Goal: Task Accomplishment & Management: Manage account settings

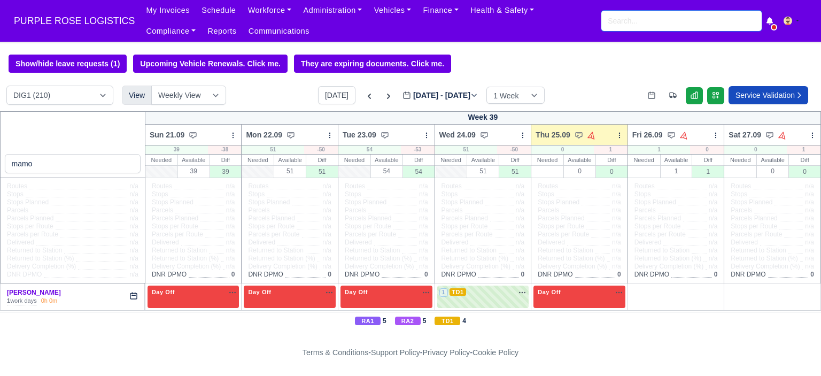
click at [616, 22] on input "search" at bounding box center [681, 21] width 160 height 20
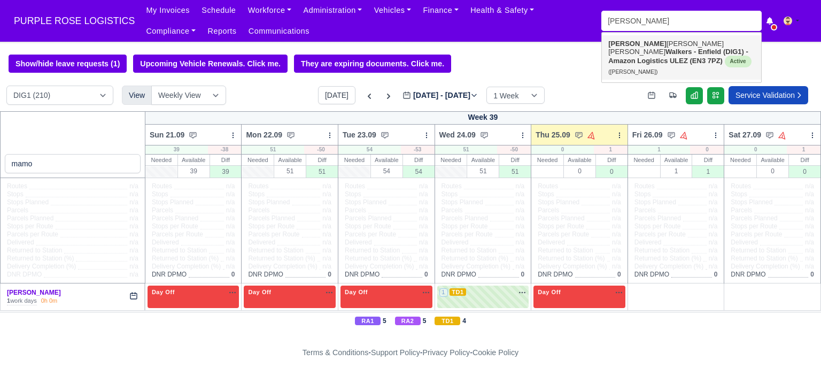
click at [636, 52] on strong "Walkers - Enfield (DIG1) - Amazon Logistics ULEZ (EN3 7PZ)" at bounding box center [678, 56] width 140 height 17
type input "[PERSON_NAME] [PERSON_NAME]"
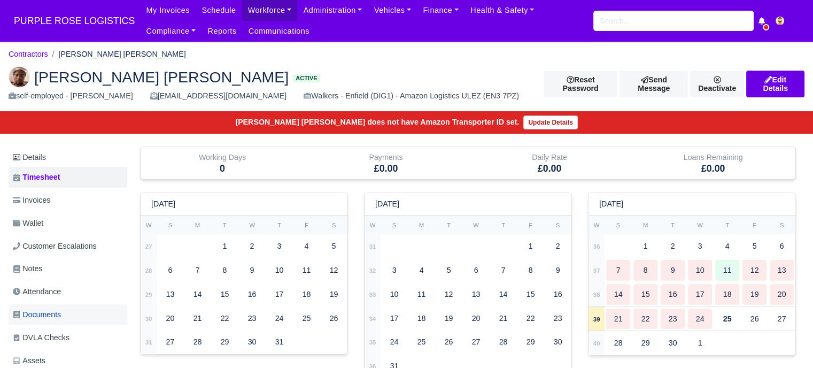
click at [75, 318] on link "Documents" at bounding box center [68, 314] width 119 height 21
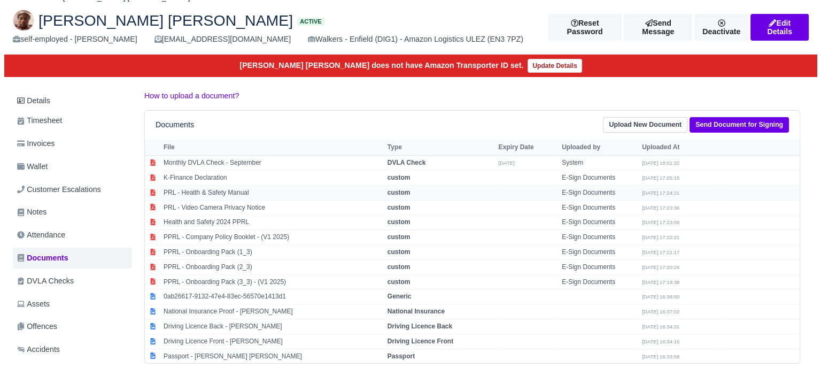
scroll to position [160, 0]
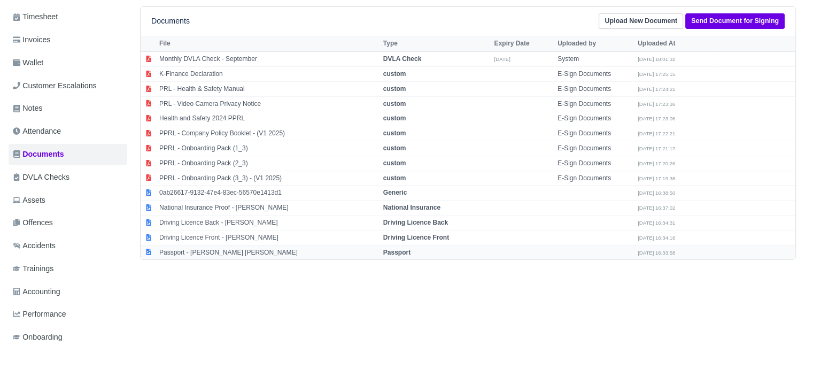
click at [408, 253] on strong "Passport" at bounding box center [396, 251] width 27 height 7
select select "passport"
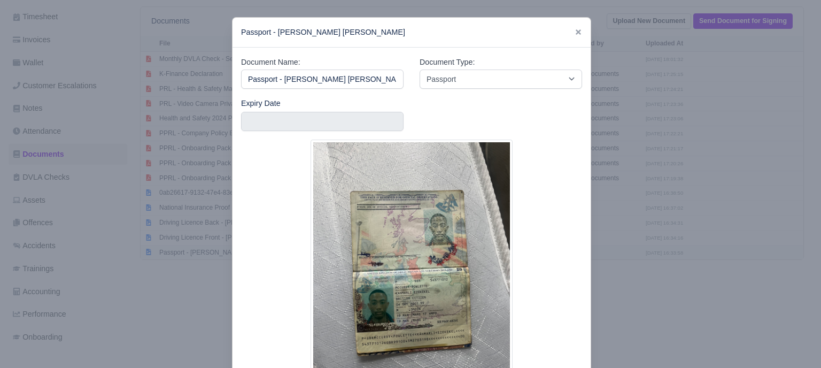
scroll to position [0, 7]
click at [641, 262] on div at bounding box center [410, 184] width 821 height 368
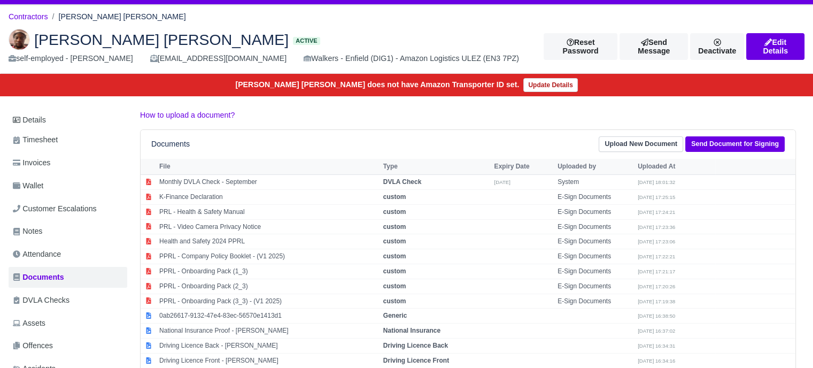
scroll to position [0, 0]
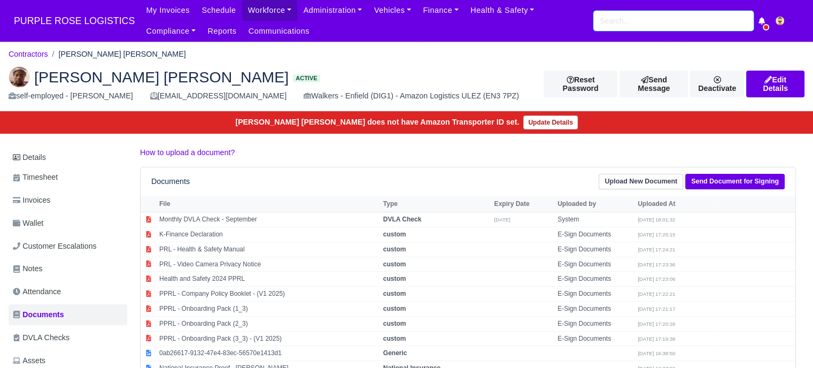
drag, startPoint x: 629, startPoint y: 31, endPoint x: 631, endPoint y: 25, distance: 6.1
click at [630, 29] on div "My Invoices Schedule Workforce Manpower Expiring Documents Leave Requests Daily…" at bounding box center [472, 21] width 664 height 42
click at [631, 25] on input "search" at bounding box center [673, 21] width 160 height 20
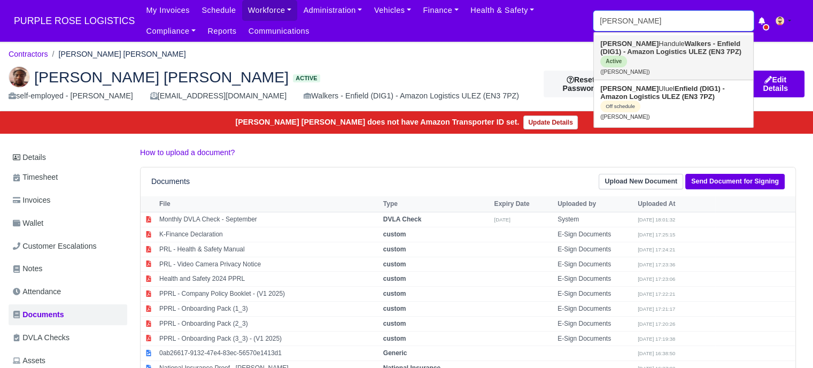
type input "osman"
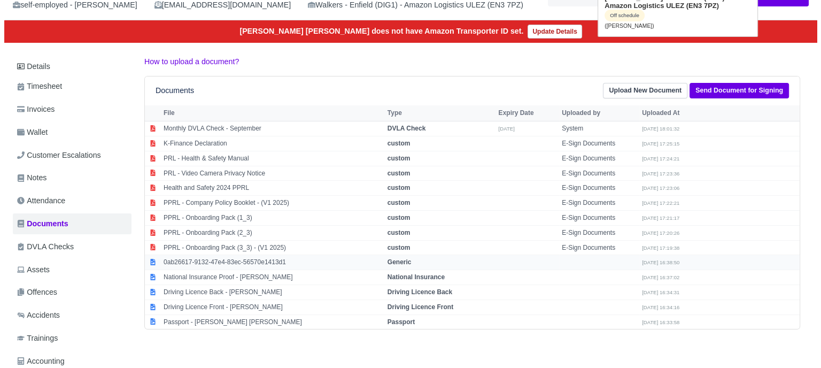
scroll to position [107, 0]
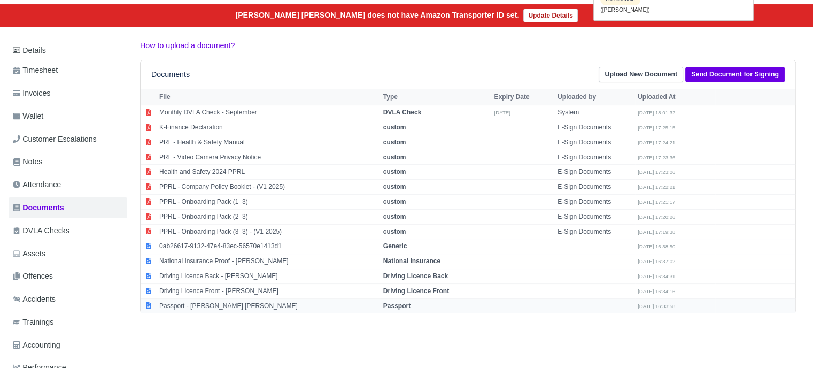
click at [410, 302] on strong "Passport" at bounding box center [396, 305] width 27 height 7
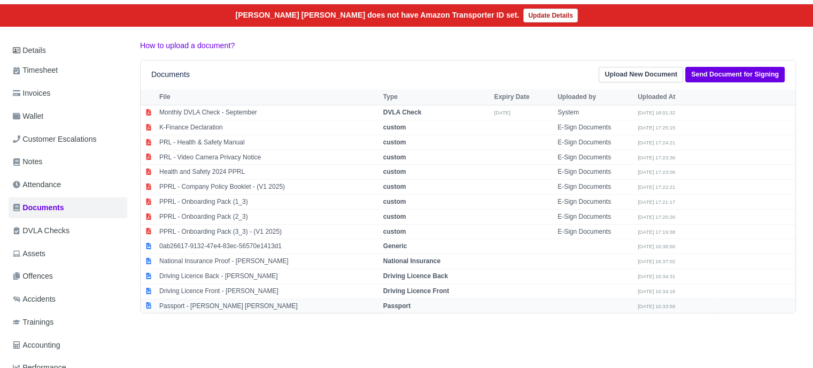
select select "passport"
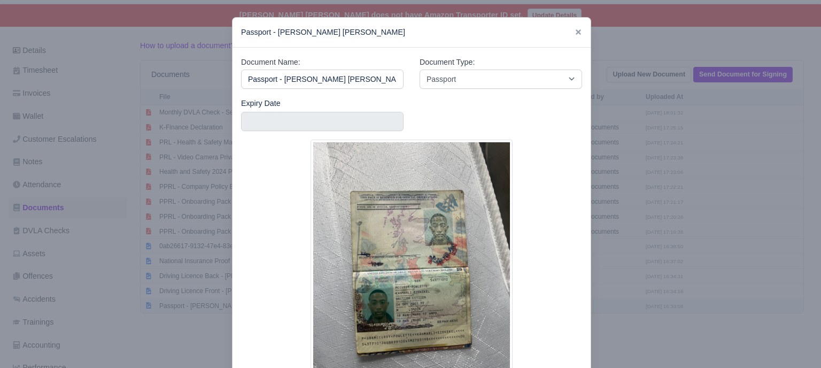
scroll to position [0, 7]
click at [574, 29] on icon at bounding box center [577, 31] width 7 height 7
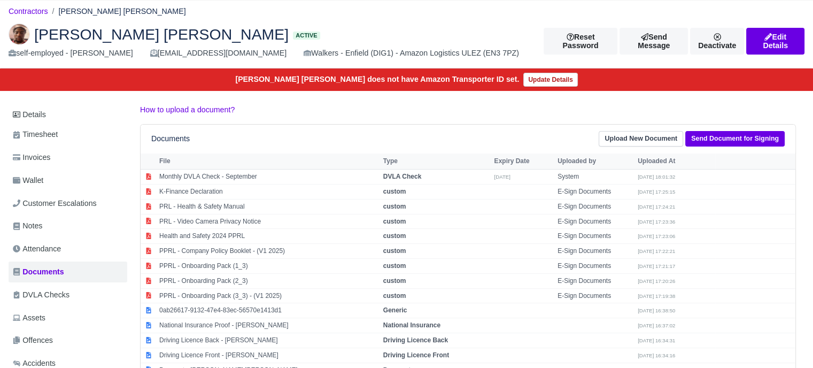
scroll to position [0, 0]
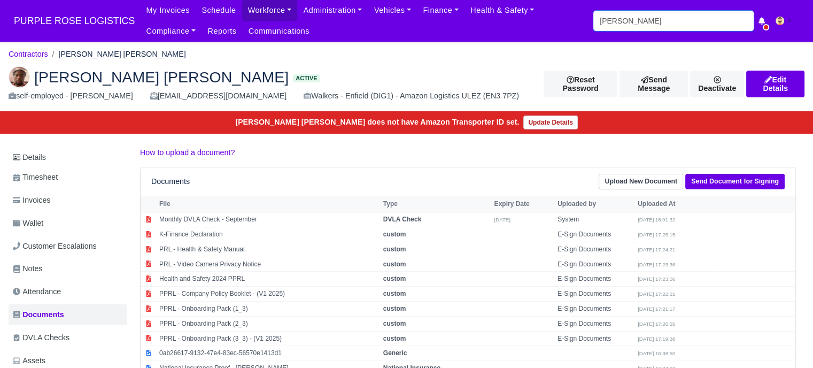
click at [653, 18] on input "osman" at bounding box center [673, 21] width 160 height 20
type input "osman"
type input "osman Handule"
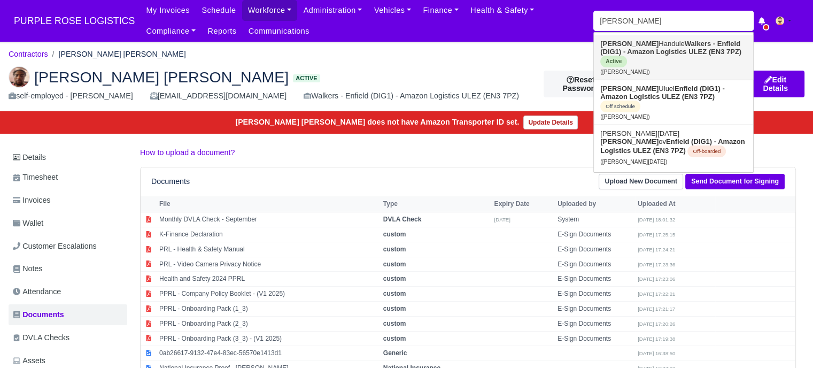
click at [648, 48] on link "Osman Handule Walkers - Enfield (DIG1) - Amazon Logistics ULEZ (EN3 7PZ) Active…" at bounding box center [673, 57] width 159 height 44
type input "Osman Handule"
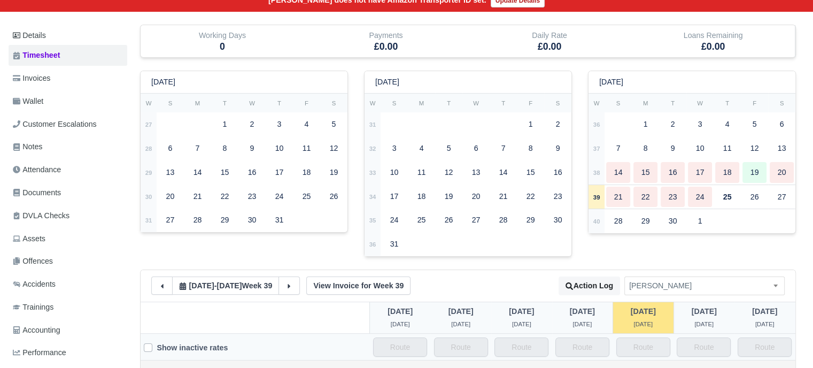
scroll to position [214, 0]
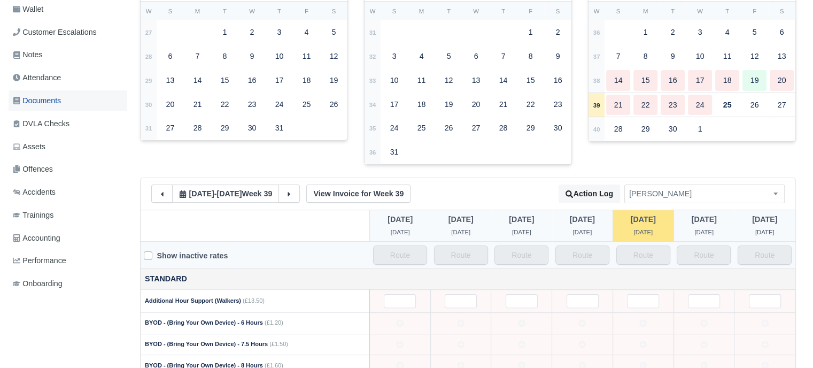
click at [64, 104] on link "Documents" at bounding box center [68, 100] width 119 height 21
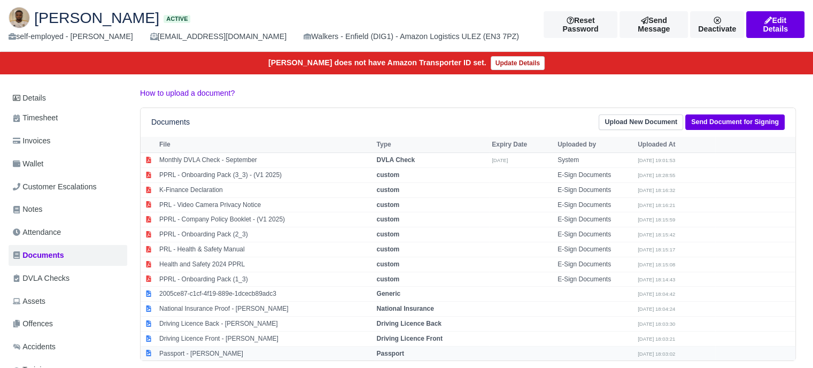
scroll to position [207, 0]
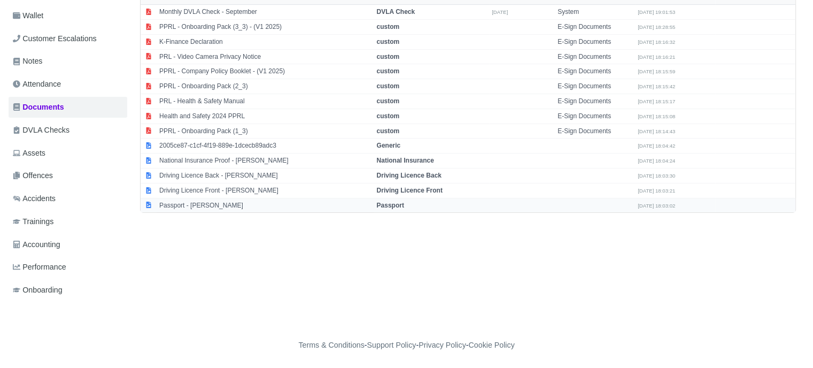
click at [392, 204] on strong "Passport" at bounding box center [389, 204] width 27 height 7
select select "passport"
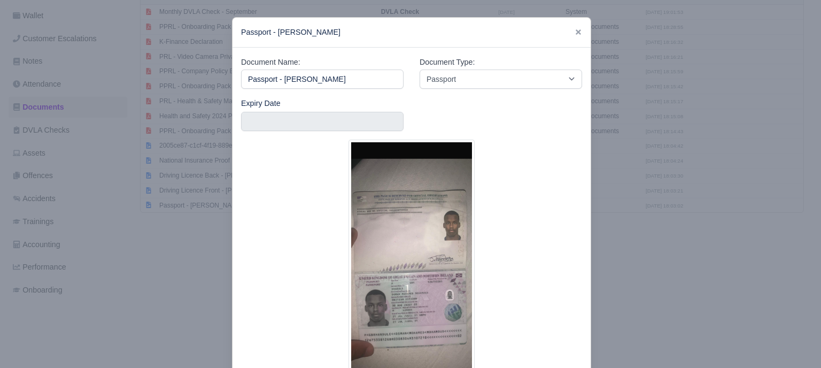
click at [688, 221] on div at bounding box center [410, 184] width 821 height 368
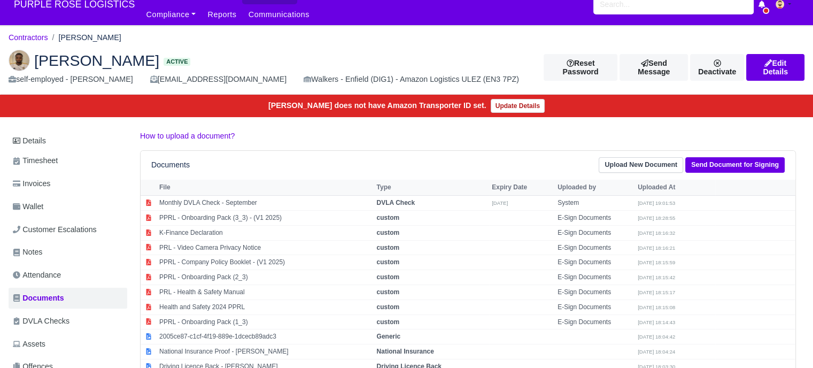
scroll to position [0, 0]
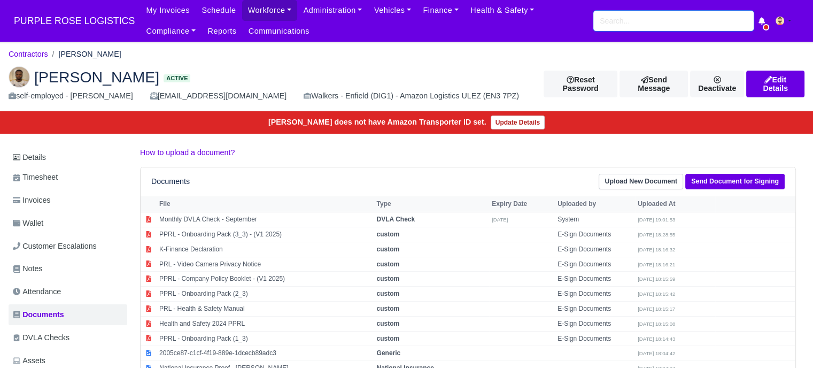
click at [647, 21] on input "search" at bounding box center [673, 21] width 160 height 20
type input "willia"
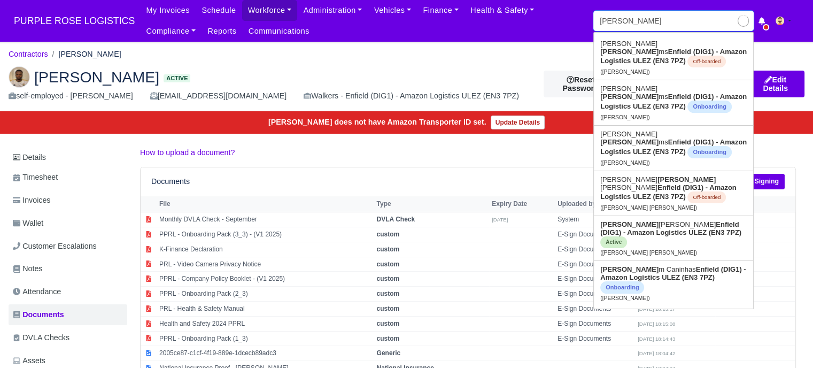
type input "william Rodriguez Rodriguez"
type input "william"
type input "william Rodriguez Rodriguez"
type input "william"
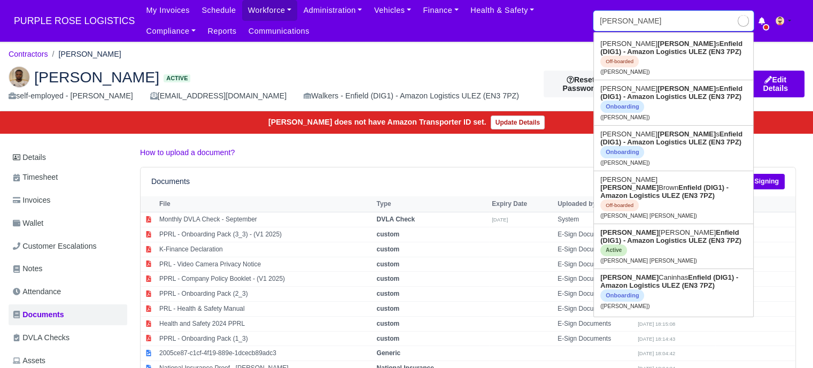
type input "william Rodriguez Rodriguez"
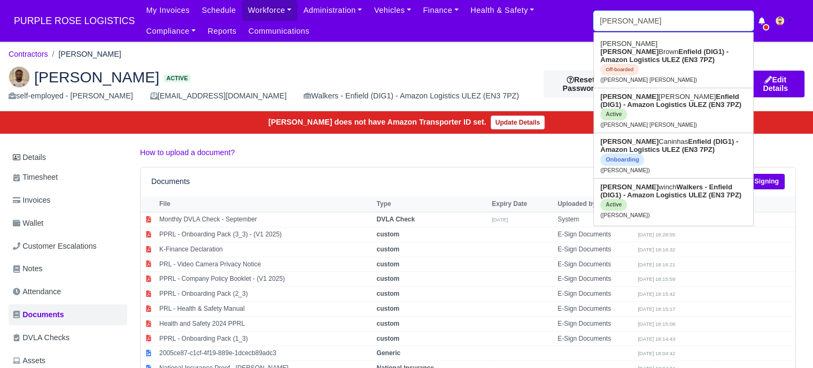
type input "william w"
type input "william wi"
type input "william winch"
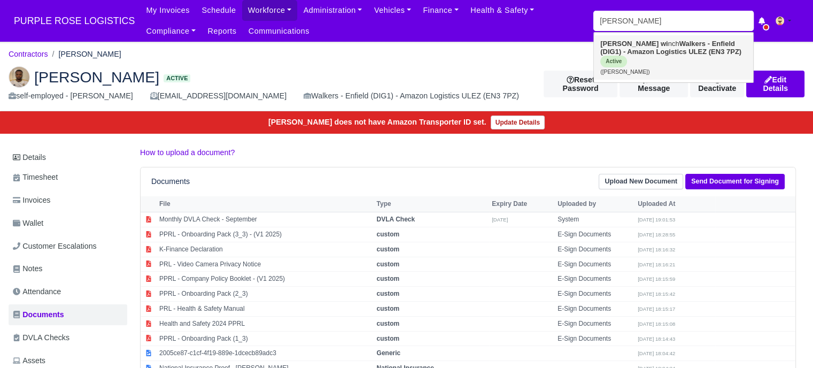
click at [656, 59] on link "William wi nch Walkers - Enfield (DIG1) - Amazon Logistics ULEZ (EN3 7PZ) Activ…" at bounding box center [673, 57] width 159 height 44
type input "[PERSON_NAME]"
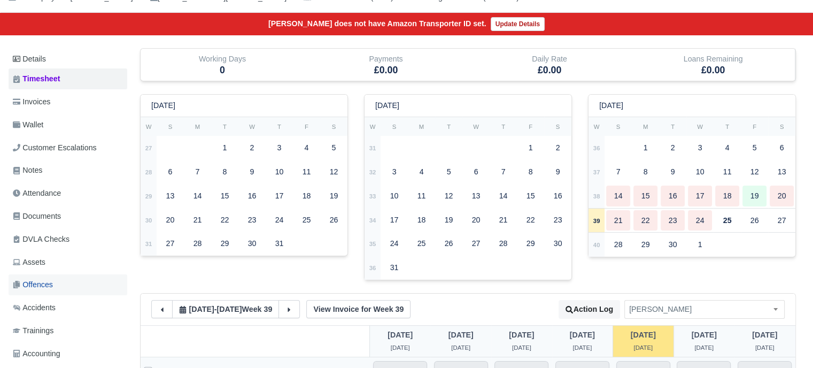
scroll to position [160, 0]
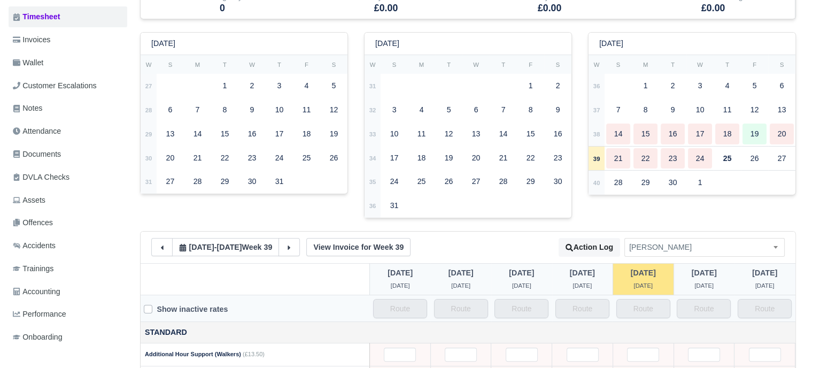
click at [58, 141] on ul "Details Timesheet Invoices Wallet Customer Escalations Notes Attendance Documen…" at bounding box center [68, 168] width 119 height 362
click at [56, 153] on span "Documents" at bounding box center [37, 154] width 48 height 12
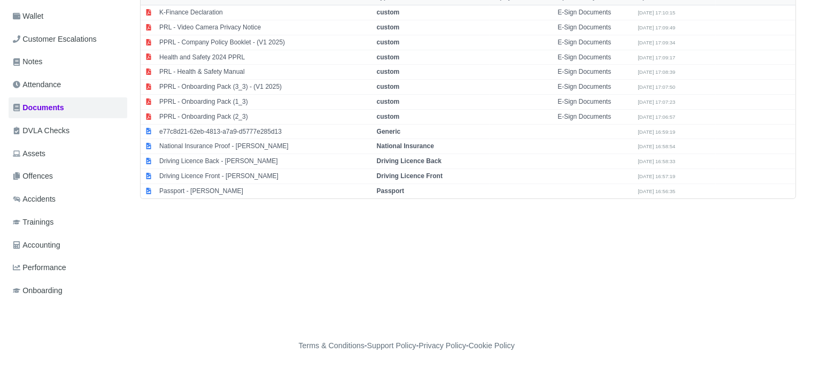
scroll to position [207, 0]
click at [393, 189] on strong "Passport" at bounding box center [389, 190] width 27 height 7
select select "passport"
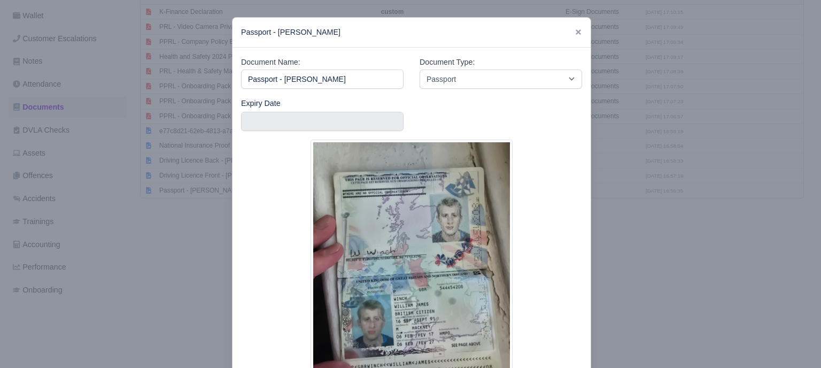
click at [651, 247] on div at bounding box center [410, 184] width 821 height 368
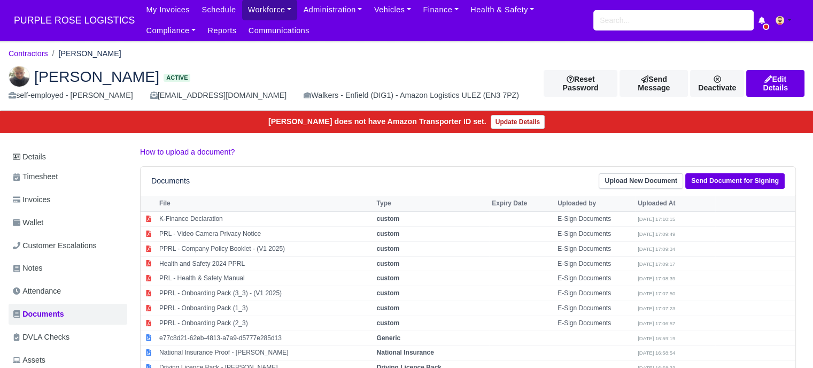
scroll to position [0, 0]
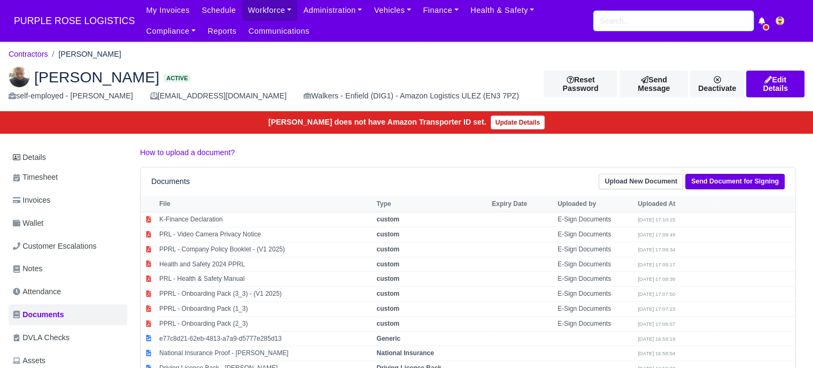
click at [615, 26] on div "My Invoices Schedule Workforce Manpower Expiring Documents Leave Requests Daily…" at bounding box center [472, 21] width 664 height 42
click at [615, 25] on input "search" at bounding box center [673, 21] width 160 height 20
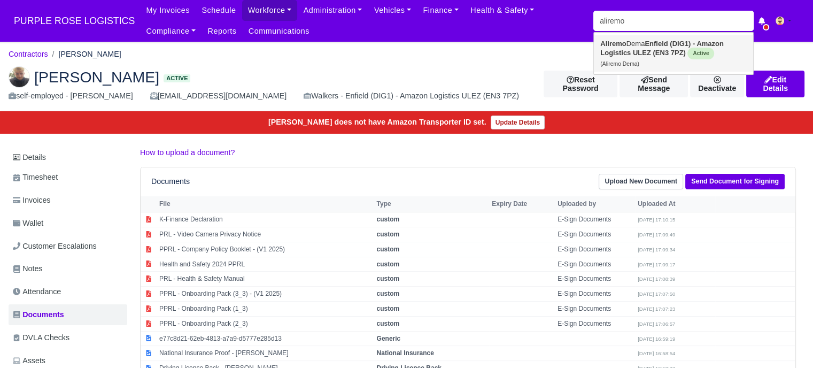
click at [626, 53] on strong "Enfield (DIG1) - Amazon Logistics ULEZ (EN3 7PZ)" at bounding box center [661, 48] width 123 height 17
type input "Aliremo Dema"
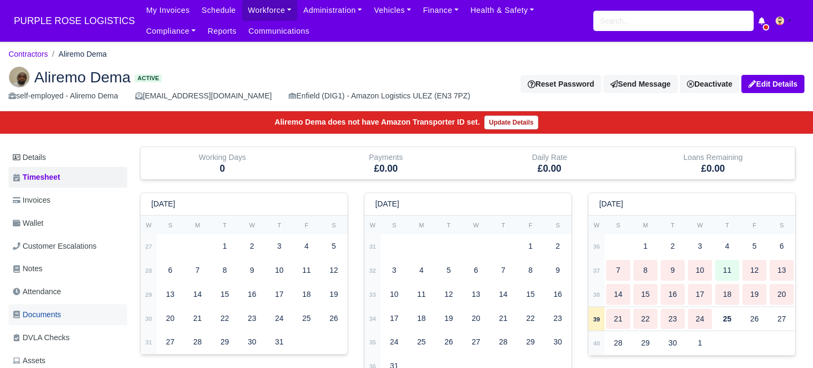
click at [54, 315] on span "Documents" at bounding box center [37, 314] width 48 height 12
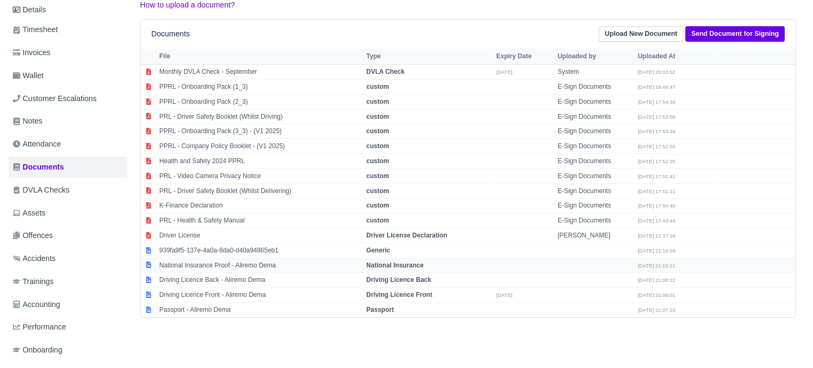
scroll to position [160, 0]
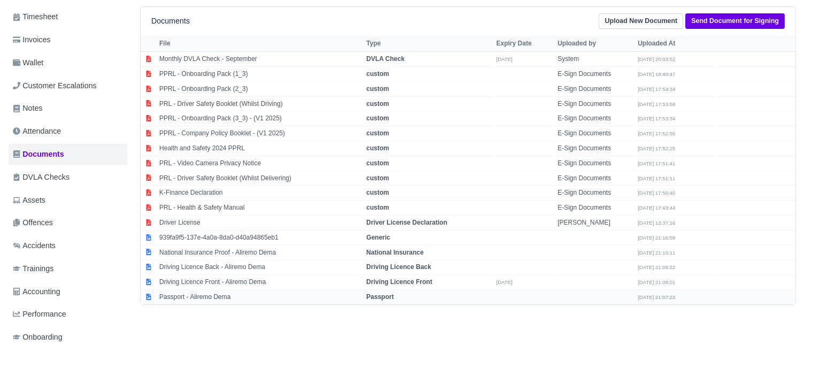
click at [398, 296] on td "Passport" at bounding box center [428, 297] width 130 height 14
select select "passport"
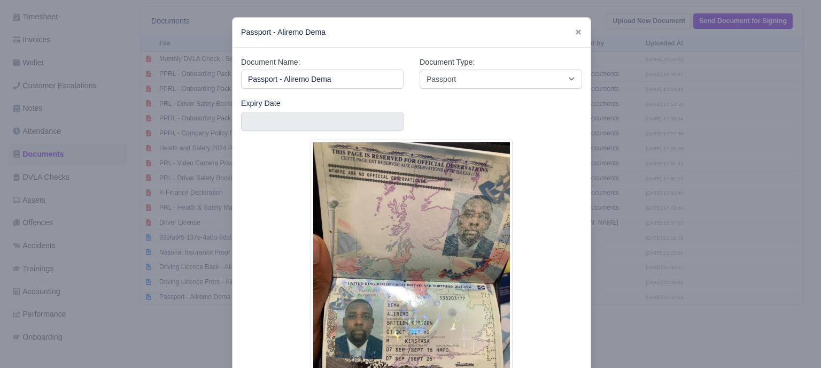
click at [665, 240] on div at bounding box center [410, 184] width 821 height 368
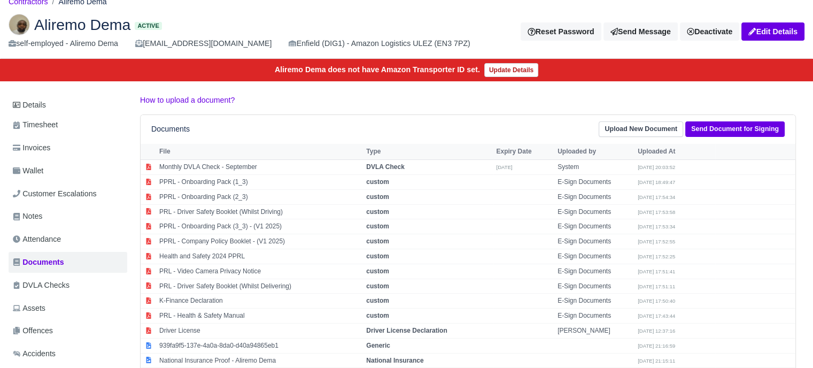
scroll to position [0, 0]
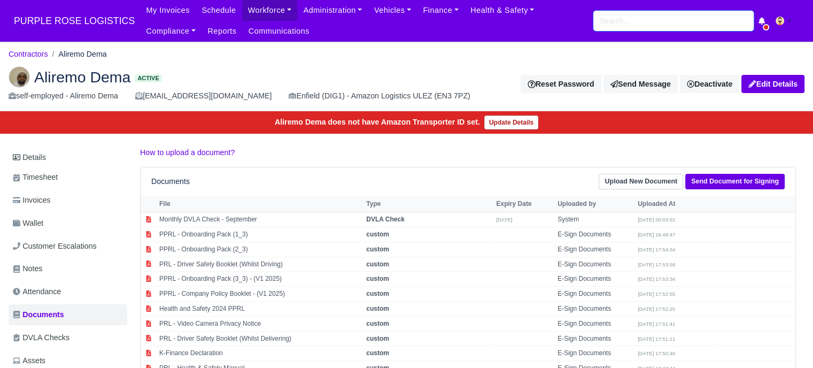
click at [635, 18] on input "search" at bounding box center [673, 21] width 160 height 20
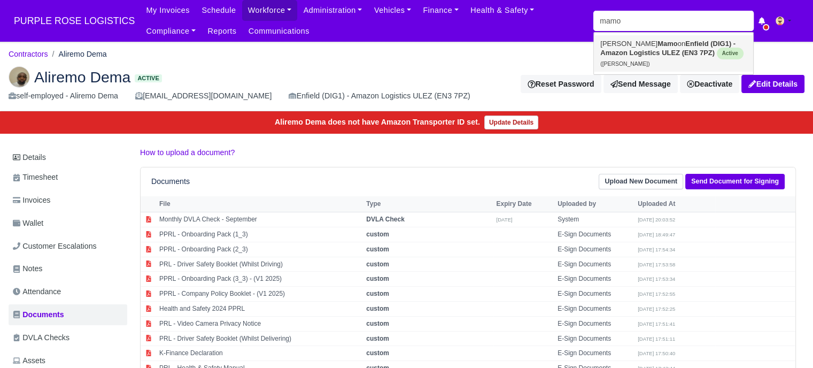
click at [657, 53] on strong "Enfield (DIG1) - Amazon Logistics ULEZ (EN3 7PZ)" at bounding box center [667, 48] width 135 height 17
type input "[PERSON_NAME]"
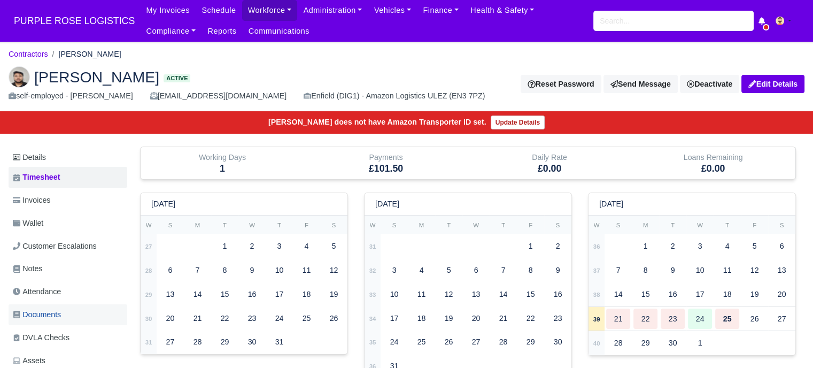
click at [56, 312] on span "Documents" at bounding box center [37, 314] width 48 height 12
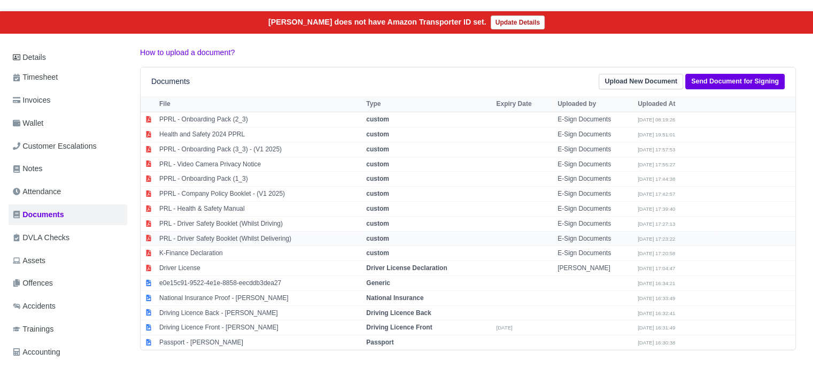
scroll to position [107, 0]
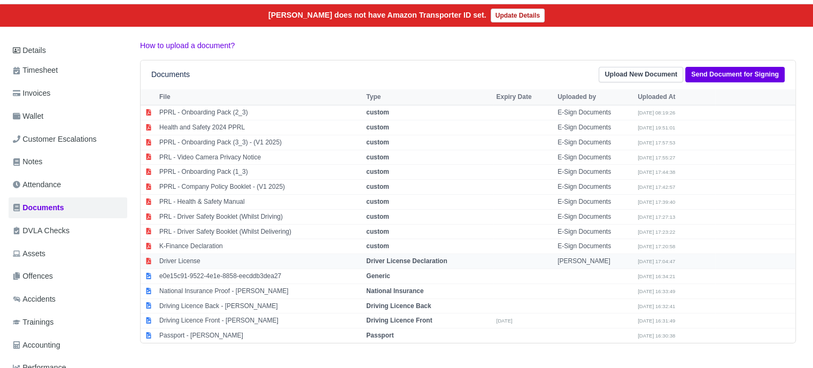
click at [386, 257] on strong "Driver License Declaration" at bounding box center [406, 260] width 81 height 7
select select "driver-licence-declaration"
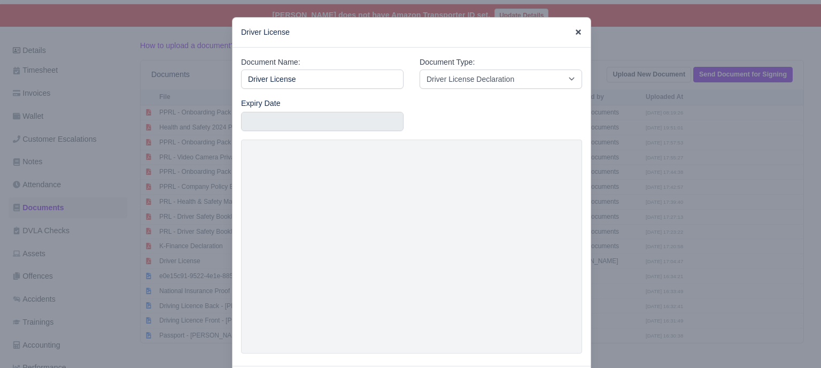
click at [574, 35] on icon at bounding box center [577, 31] width 7 height 7
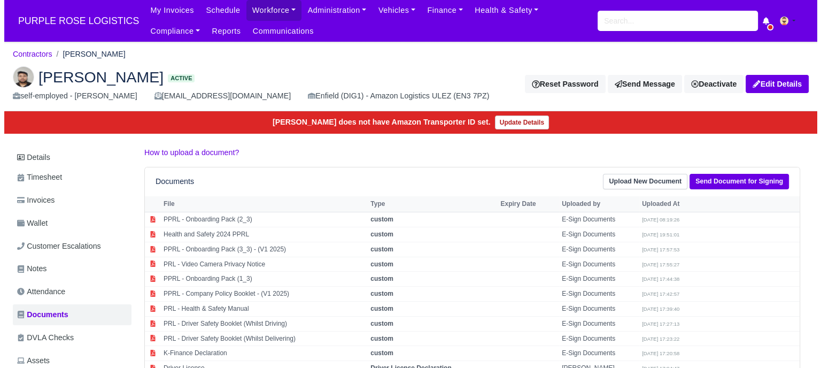
scroll to position [207, 0]
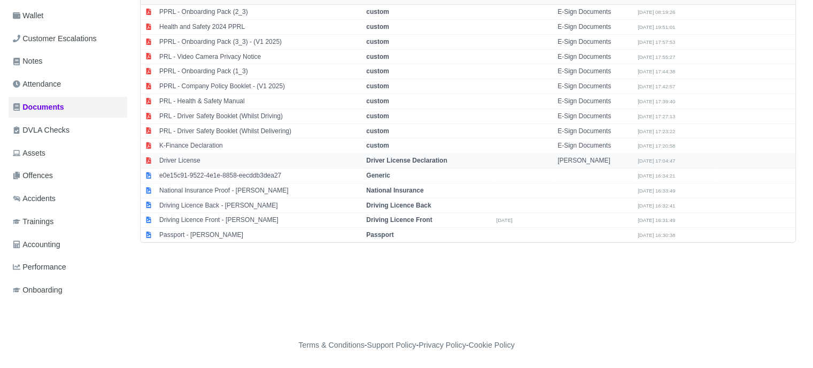
click at [477, 158] on td "Driver License Declaration" at bounding box center [428, 160] width 130 height 15
select select "driver-licence-declaration"
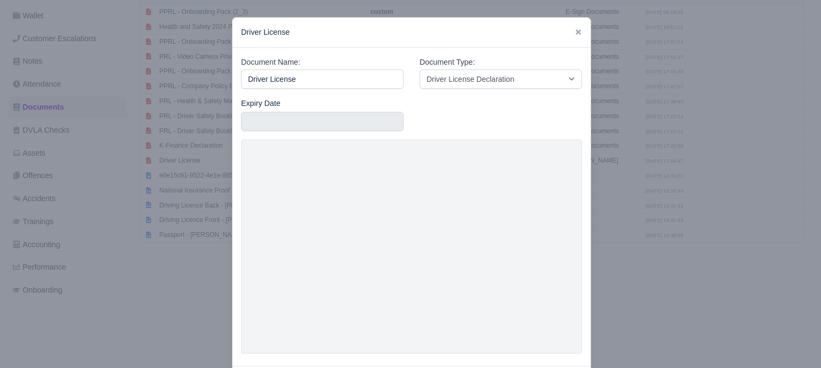
scroll to position [51, 0]
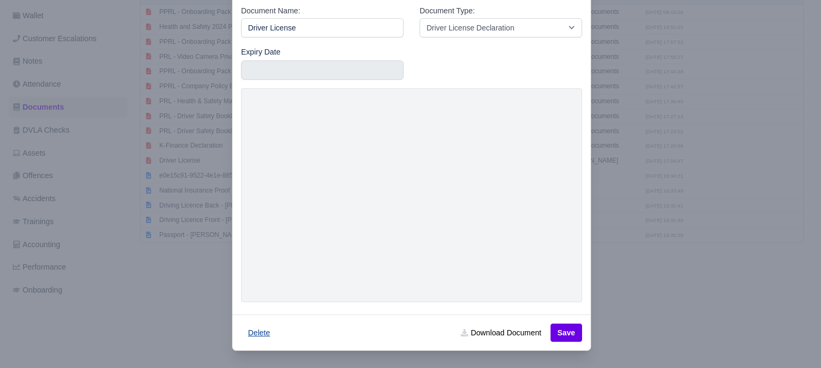
click at [263, 337] on button "Delete" at bounding box center [259, 332] width 36 height 18
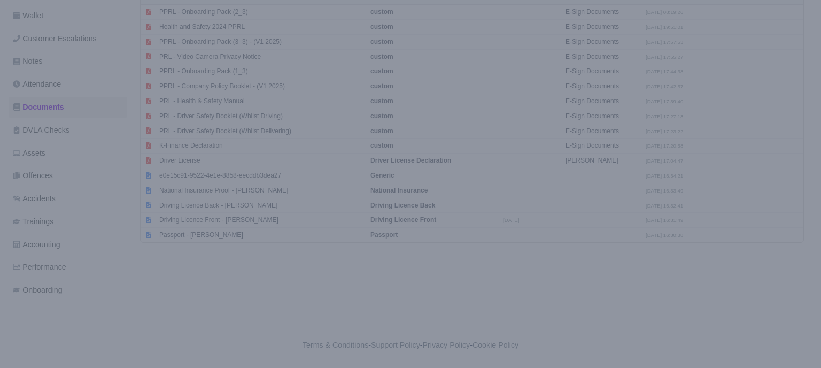
scroll to position [0, 0]
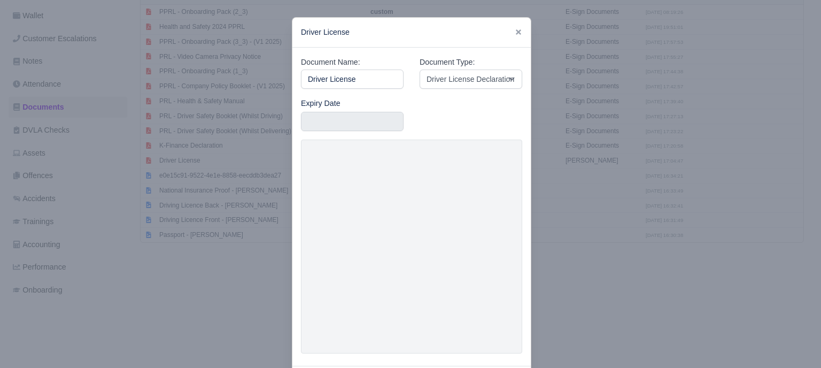
click at [501, 99] on div "Expiry Date" at bounding box center [411, 118] width 237 height 43
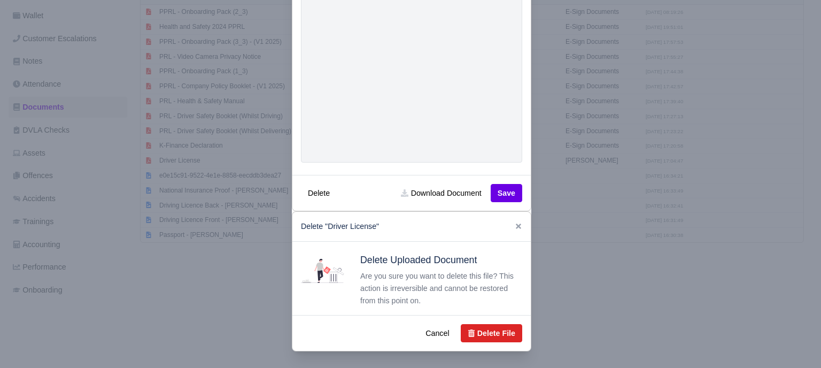
scroll to position [192, 0]
click at [482, 335] on button "Delete File" at bounding box center [491, 332] width 61 height 18
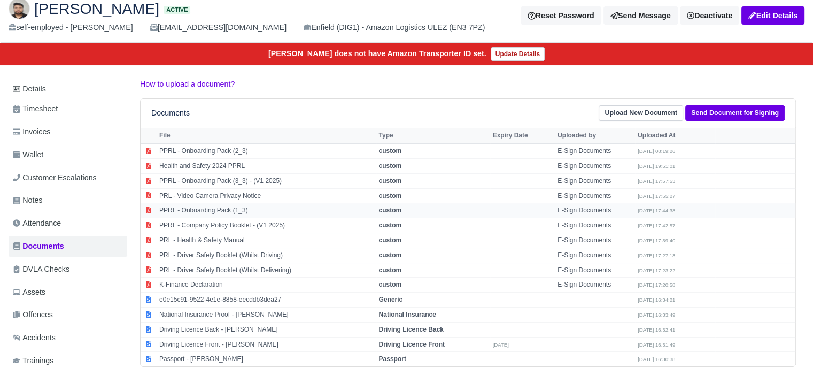
scroll to position [107, 0]
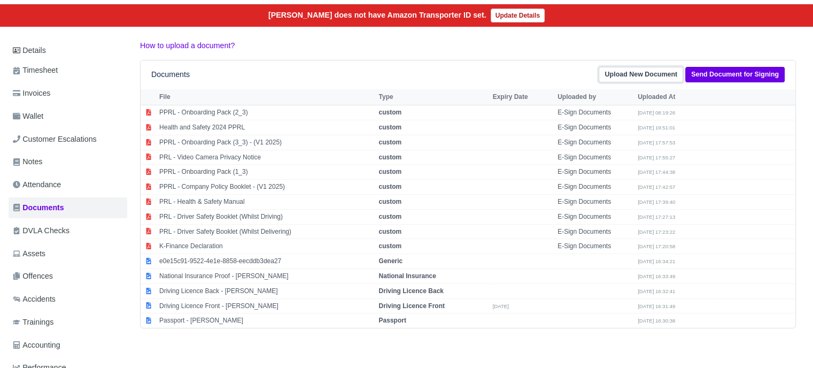
click at [622, 74] on link "Upload New Document" at bounding box center [641, 74] width 84 height 15
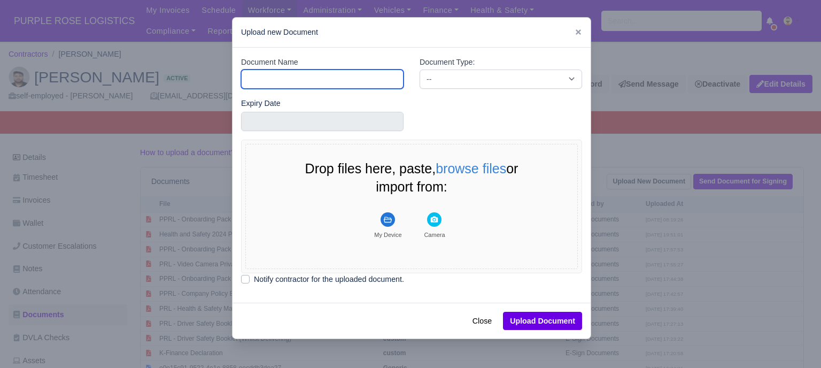
click at [355, 82] on input "Document Name" at bounding box center [322, 78] width 162 height 19
type input "Driver License"
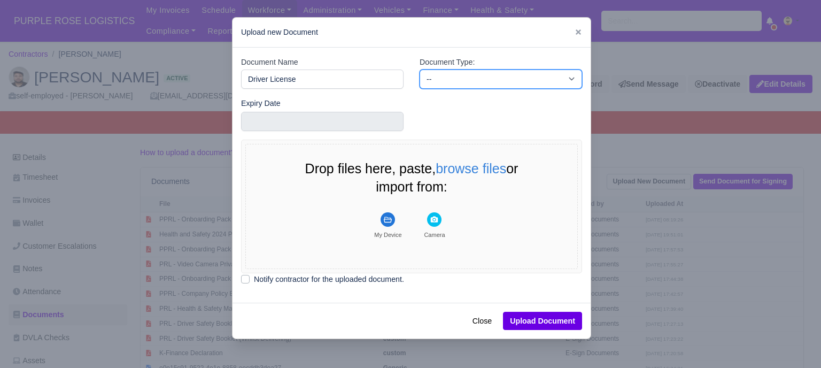
click at [435, 80] on select "-- Accounting Engagement Letter Age Verification Confirmation Background Check …" at bounding box center [501, 78] width 162 height 19
select select "driver-licence-declaration"
click at [420, 69] on select "-- Accounting Engagement Letter Age Verification Confirmation Background Check …" at bounding box center [501, 78] width 162 height 19
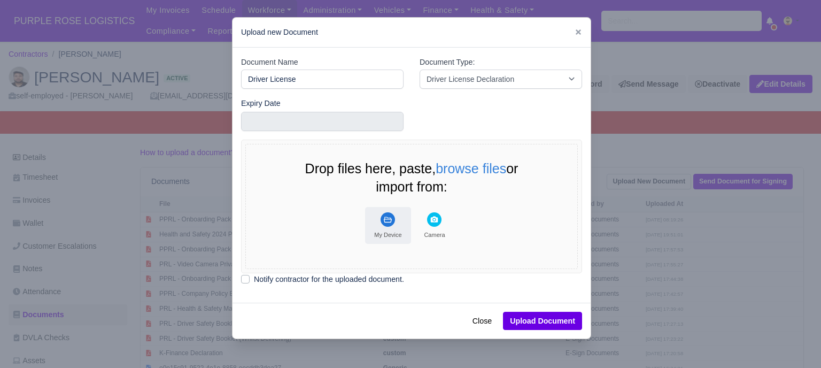
click at [390, 231] on div "My Device" at bounding box center [387, 234] width 27 height 7
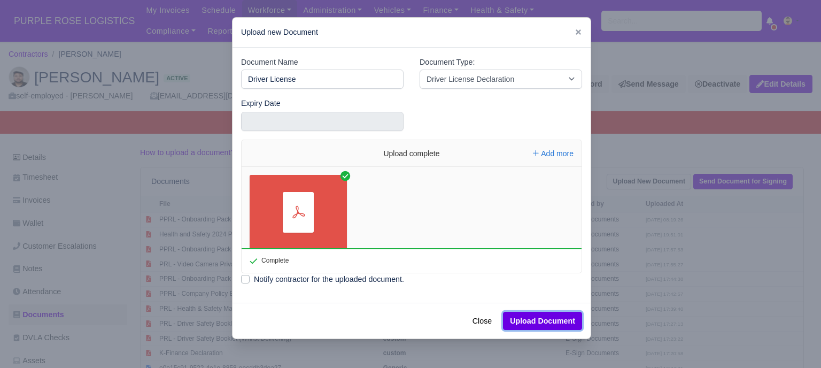
click at [541, 322] on button "Upload Document" at bounding box center [542, 321] width 79 height 18
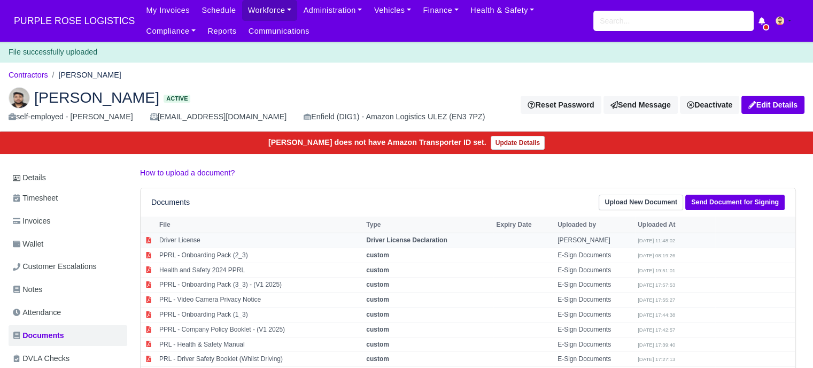
click at [442, 240] on strong "Driver License Declaration" at bounding box center [406, 239] width 81 height 7
select select "driver-licence-declaration"
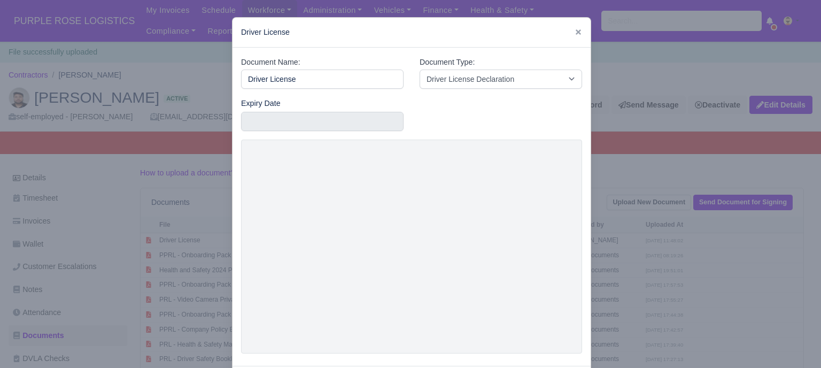
click at [652, 184] on div at bounding box center [410, 184] width 821 height 368
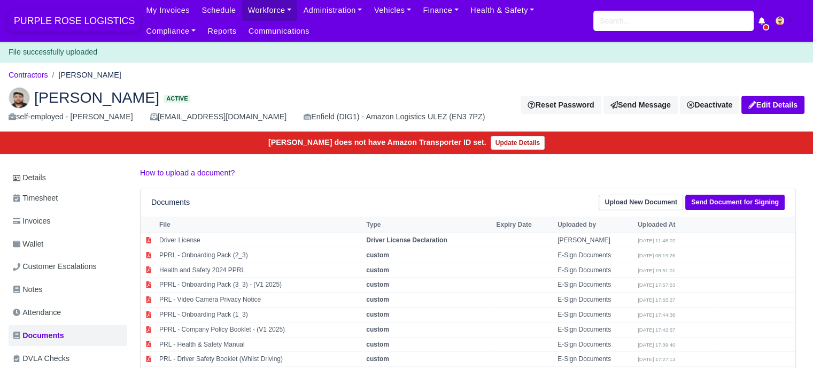
click at [81, 14] on span "PURPLE ROSE LOGISTICS" at bounding box center [74, 20] width 131 height 21
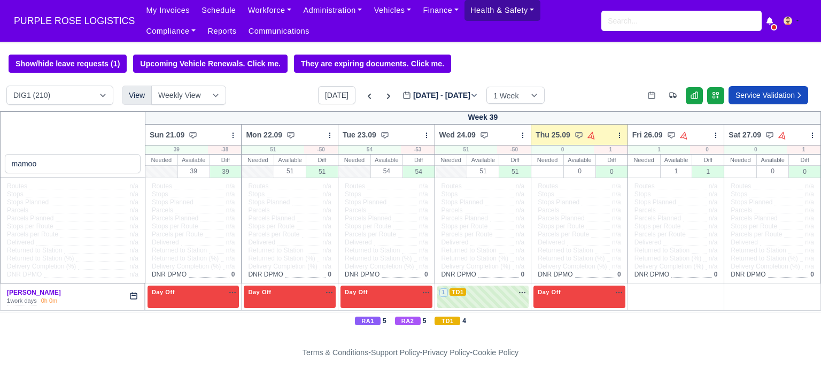
type input "mamoo"
